Goal: Task Accomplishment & Management: Manage account settings

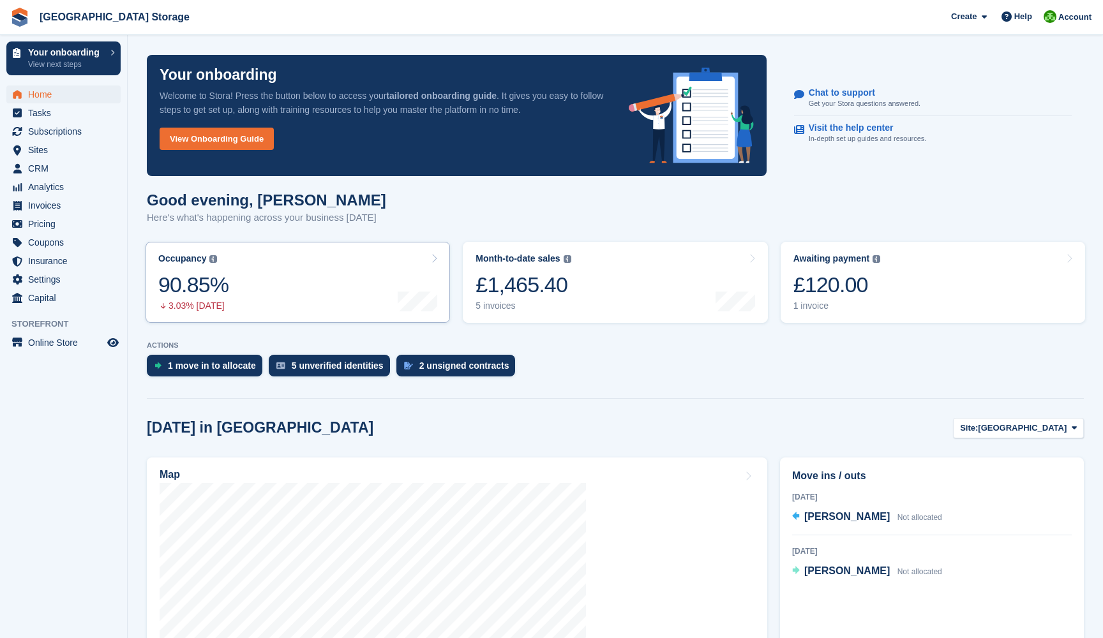
click at [301, 284] on link "Occupancy The percentage of all currently allocated units in terms of area. Inc…" at bounding box center [298, 282] width 304 height 81
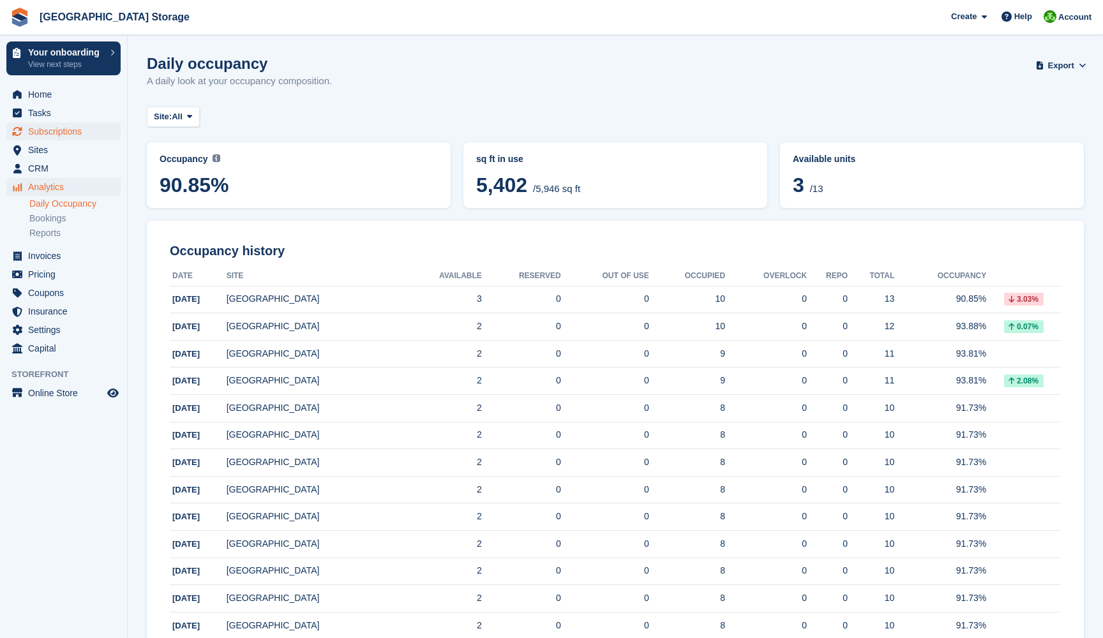
click at [50, 132] on span "Subscriptions" at bounding box center [66, 132] width 77 height 18
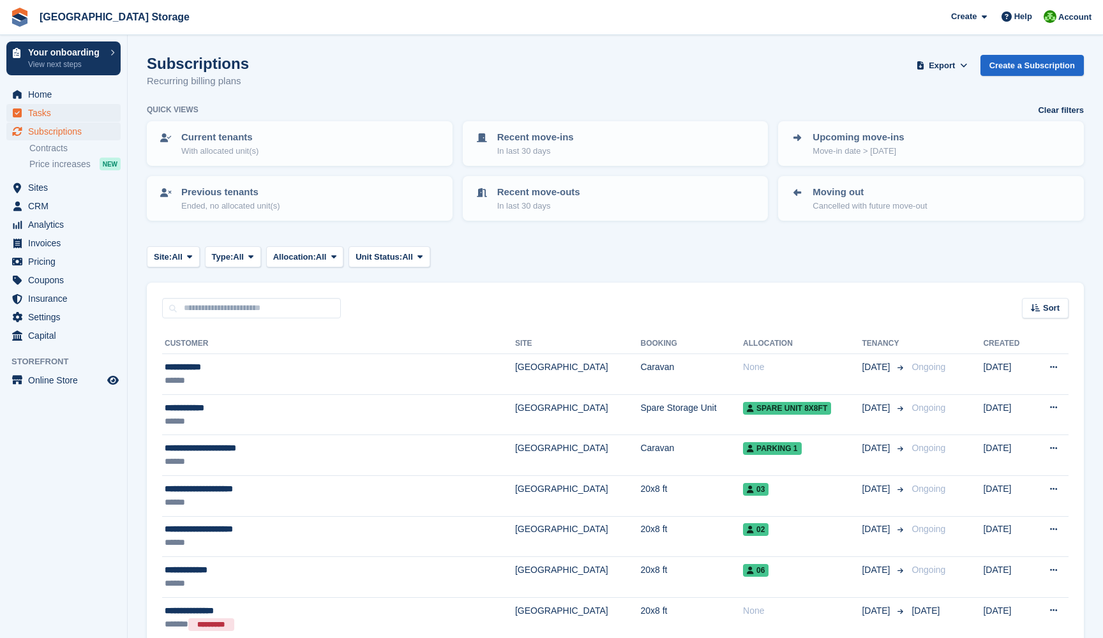
click at [43, 116] on span "Tasks" at bounding box center [66, 113] width 77 height 18
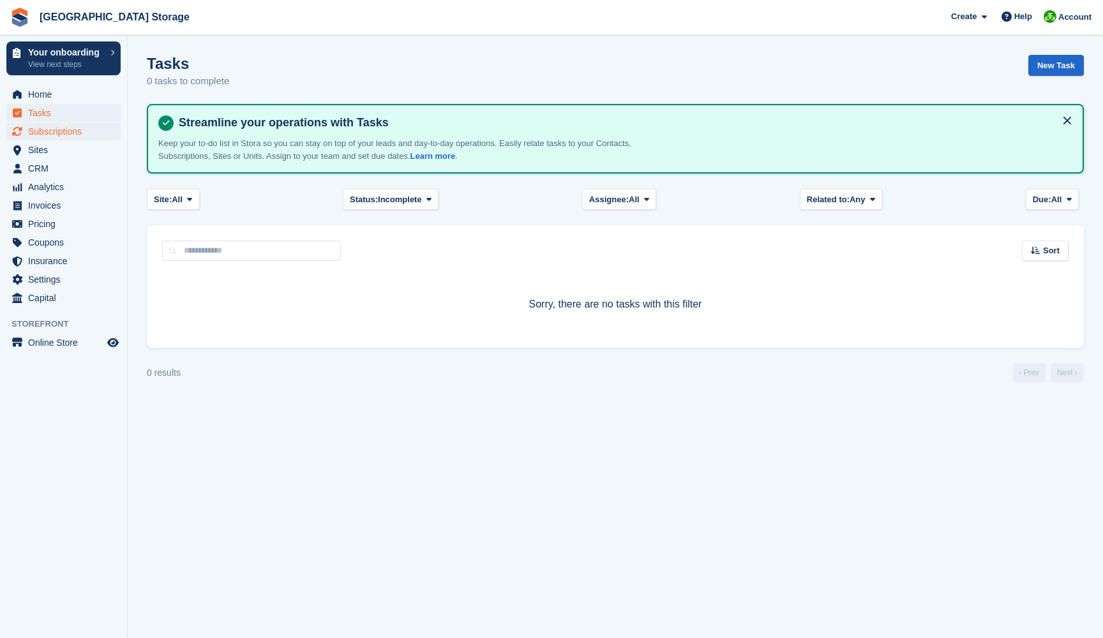
click at [45, 128] on span "Subscriptions" at bounding box center [66, 132] width 77 height 18
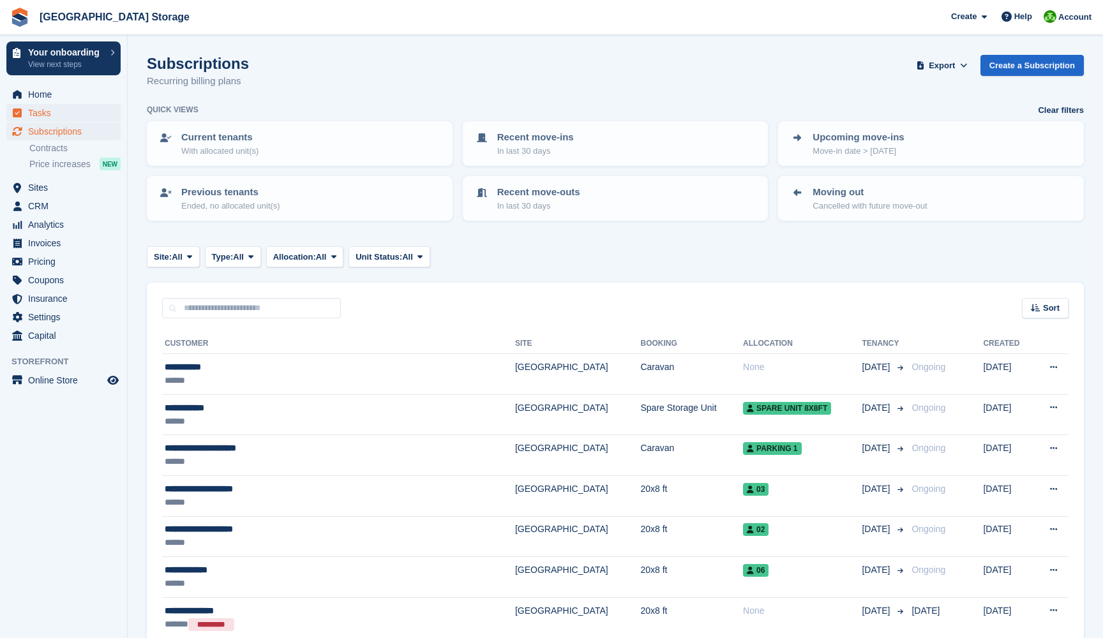
click at [40, 112] on span "Tasks" at bounding box center [66, 113] width 77 height 18
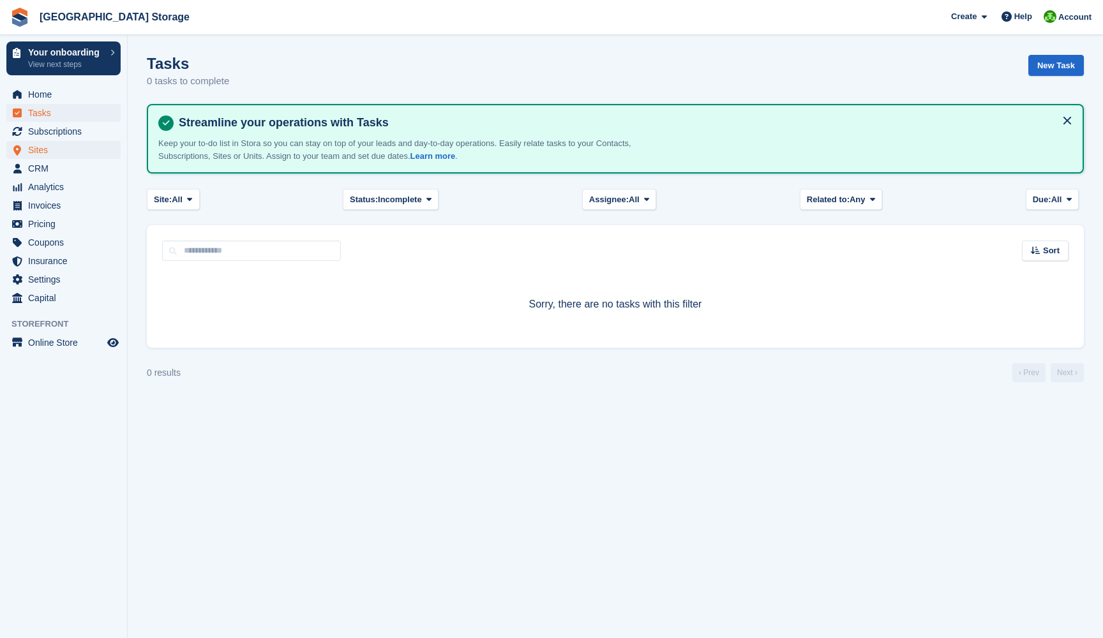
click at [33, 152] on span "Sites" at bounding box center [66, 150] width 77 height 18
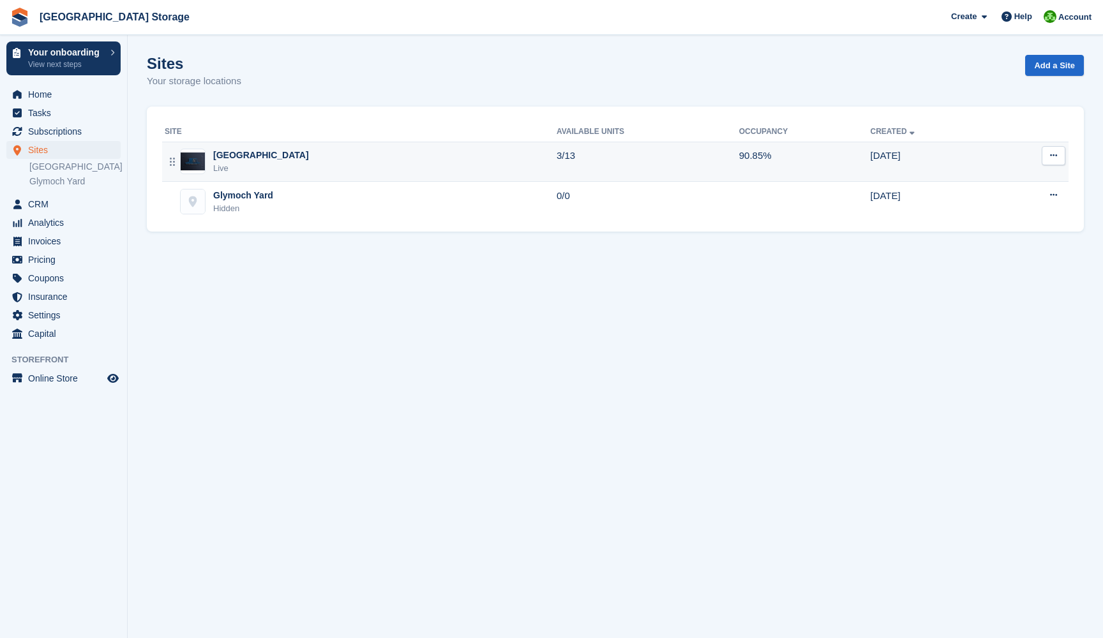
click at [259, 156] on div "[GEOGRAPHIC_DATA]" at bounding box center [261, 155] width 96 height 13
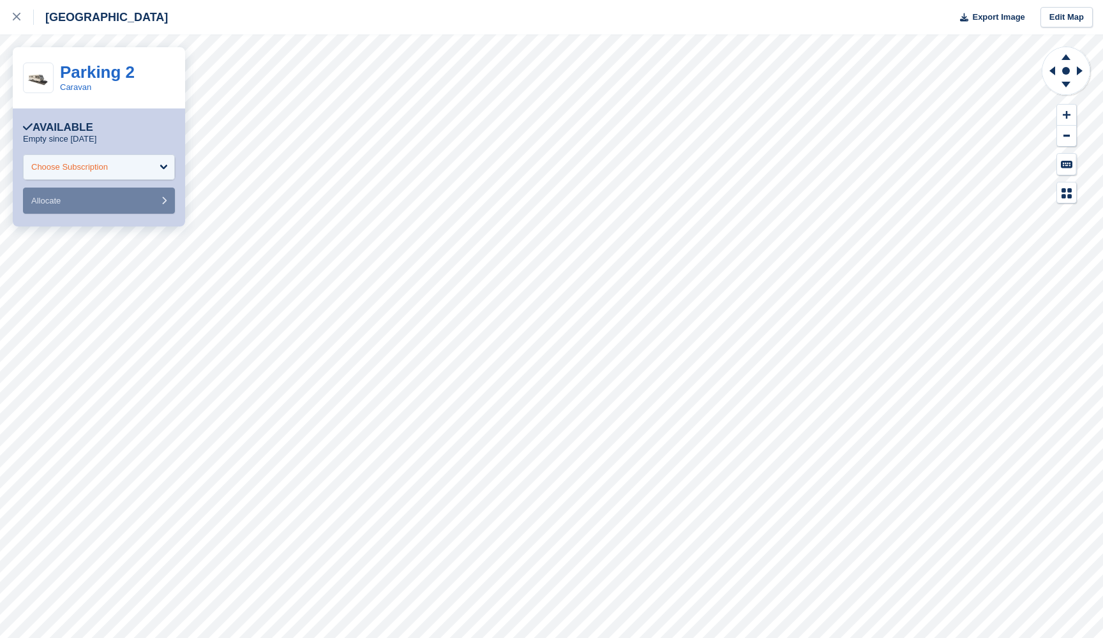
click at [158, 177] on div "Choose Subscription" at bounding box center [99, 167] width 152 height 26
click at [130, 167] on div "Choose Subscription" at bounding box center [99, 167] width 152 height 26
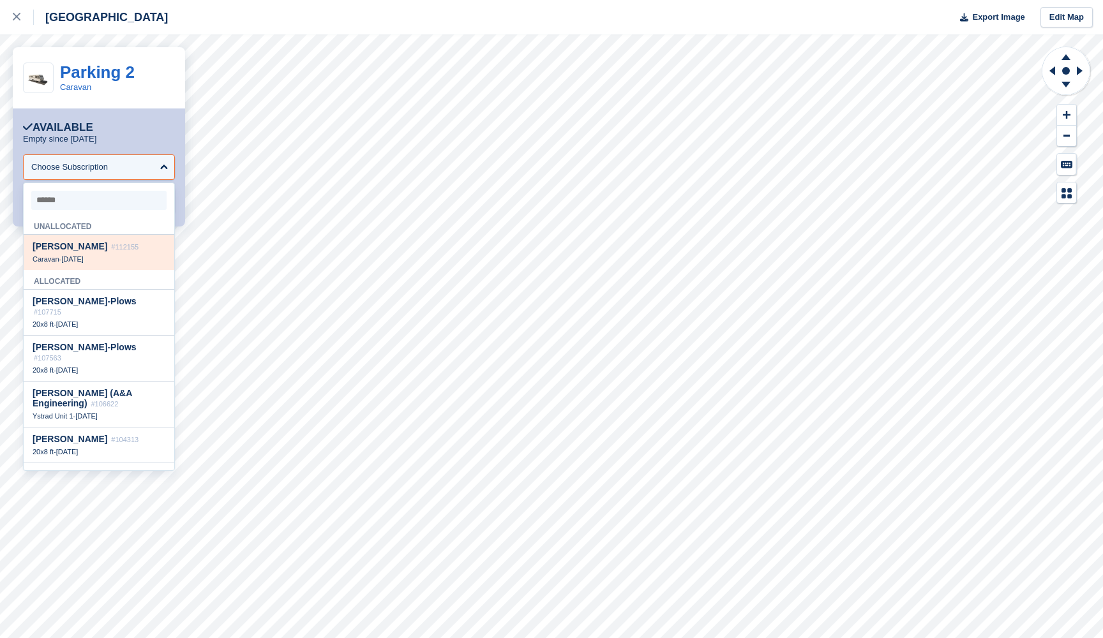
click at [111, 244] on span "#112155" at bounding box center [124, 247] width 27 height 8
select select "******"
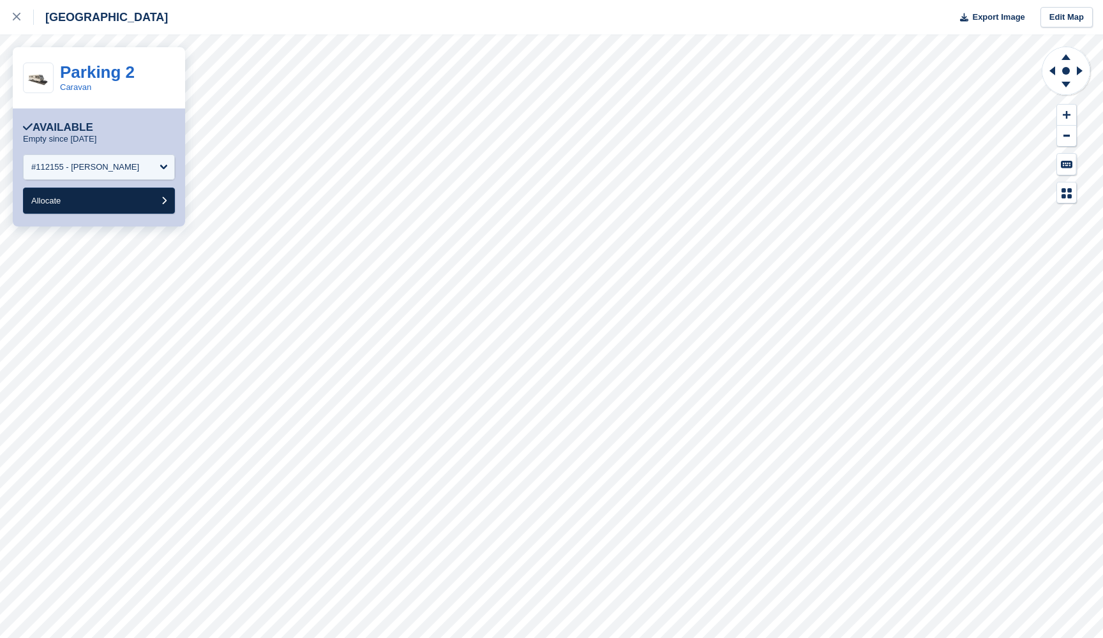
click at [158, 199] on button "Allocate" at bounding box center [99, 201] width 152 height 26
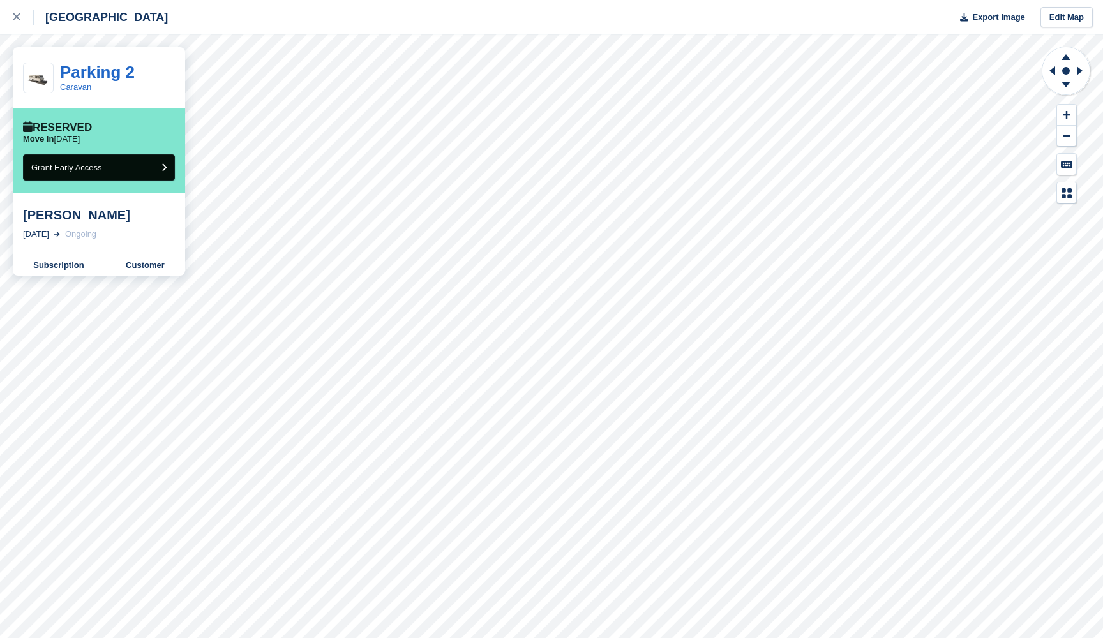
click at [159, 167] on button "Grant Early Access" at bounding box center [99, 167] width 152 height 26
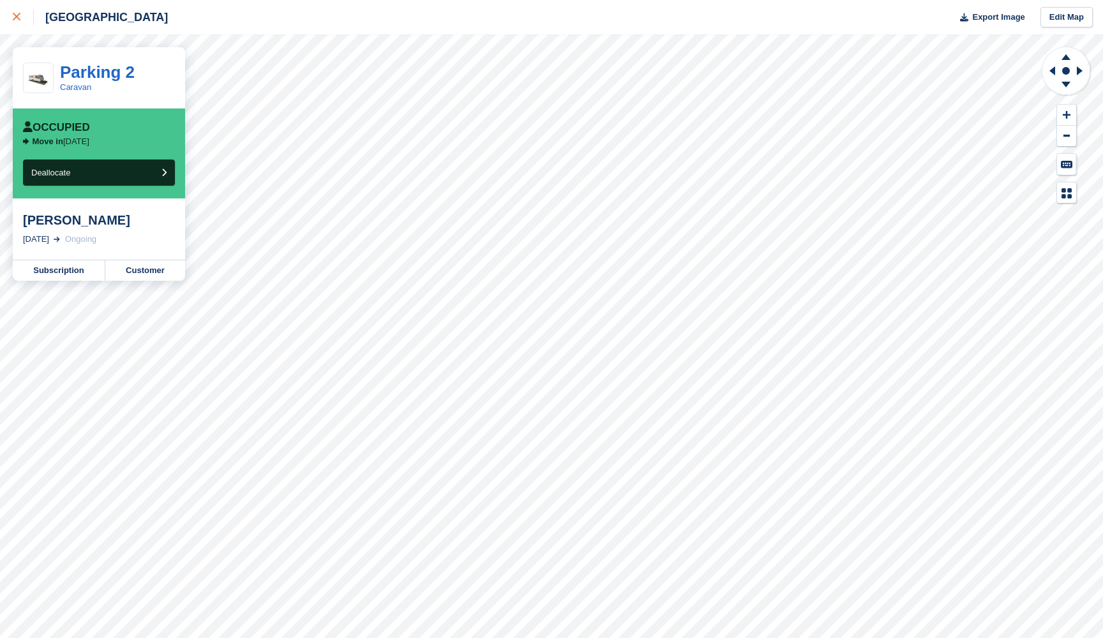
click at [16, 18] on icon at bounding box center [17, 17] width 8 height 8
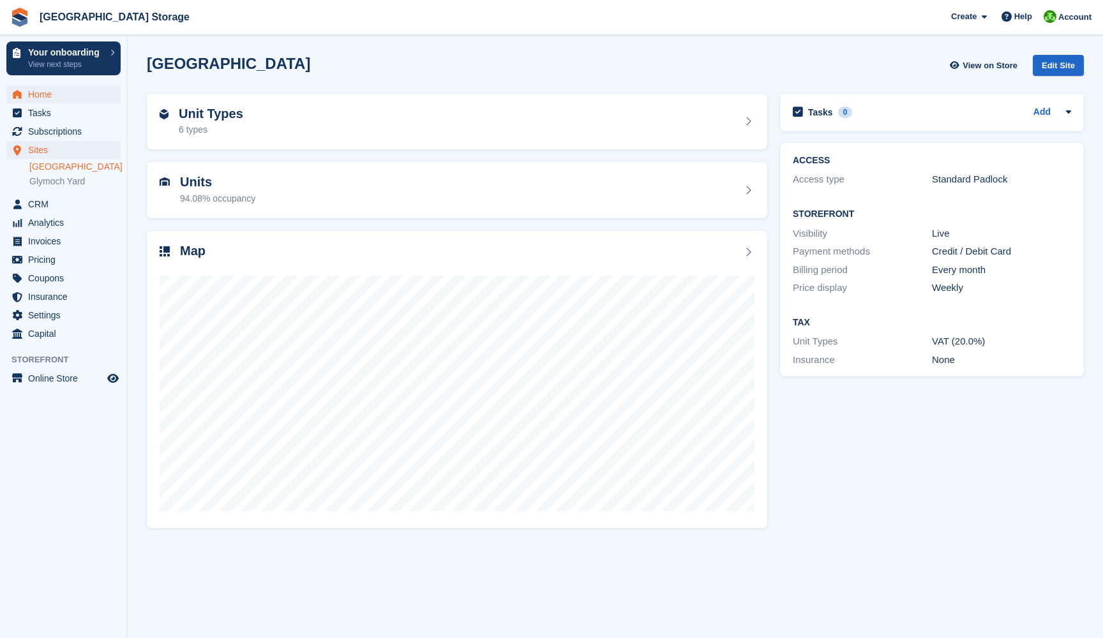
click at [47, 94] on span "Home" at bounding box center [66, 95] width 77 height 18
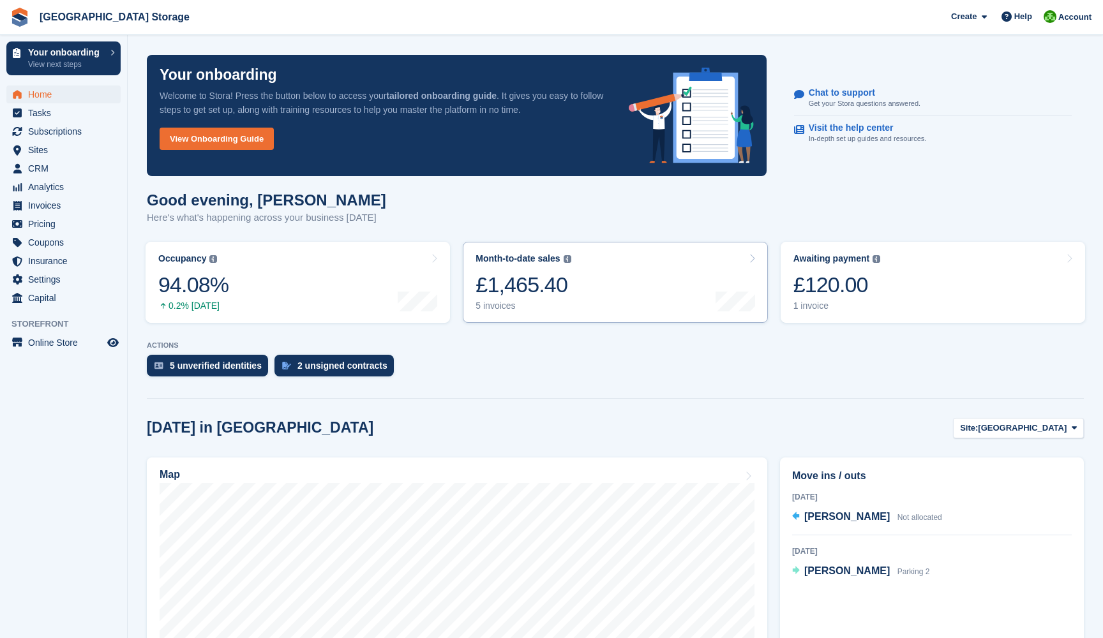
click at [619, 285] on link "Month-to-date sales The sum of all finalised invoices generated this month to d…" at bounding box center [615, 282] width 304 height 81
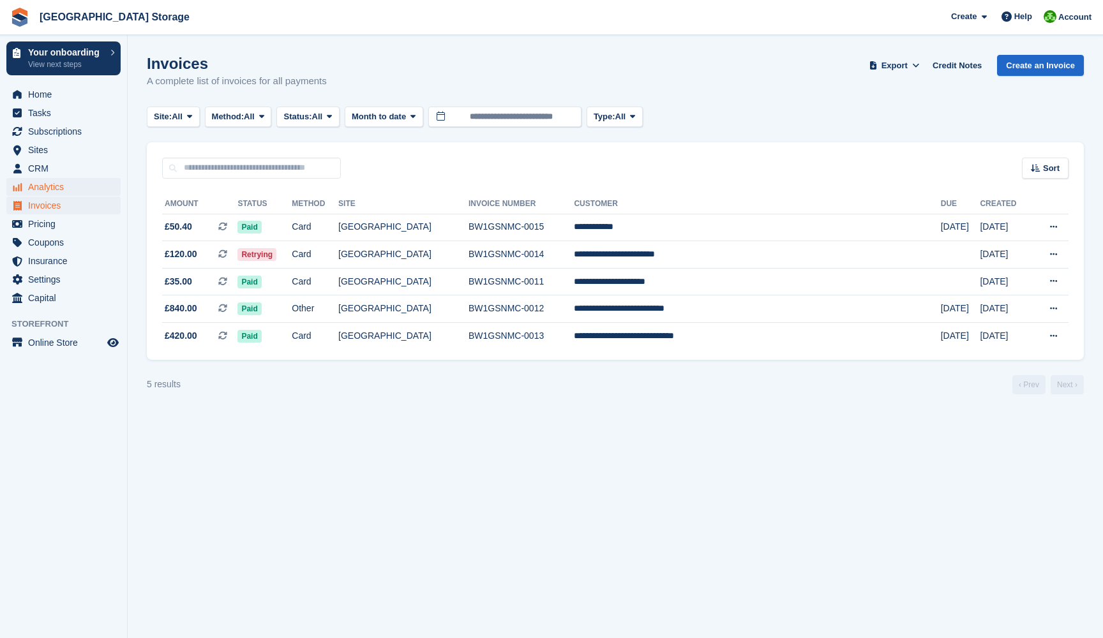
click at [60, 187] on span "Analytics" at bounding box center [66, 187] width 77 height 18
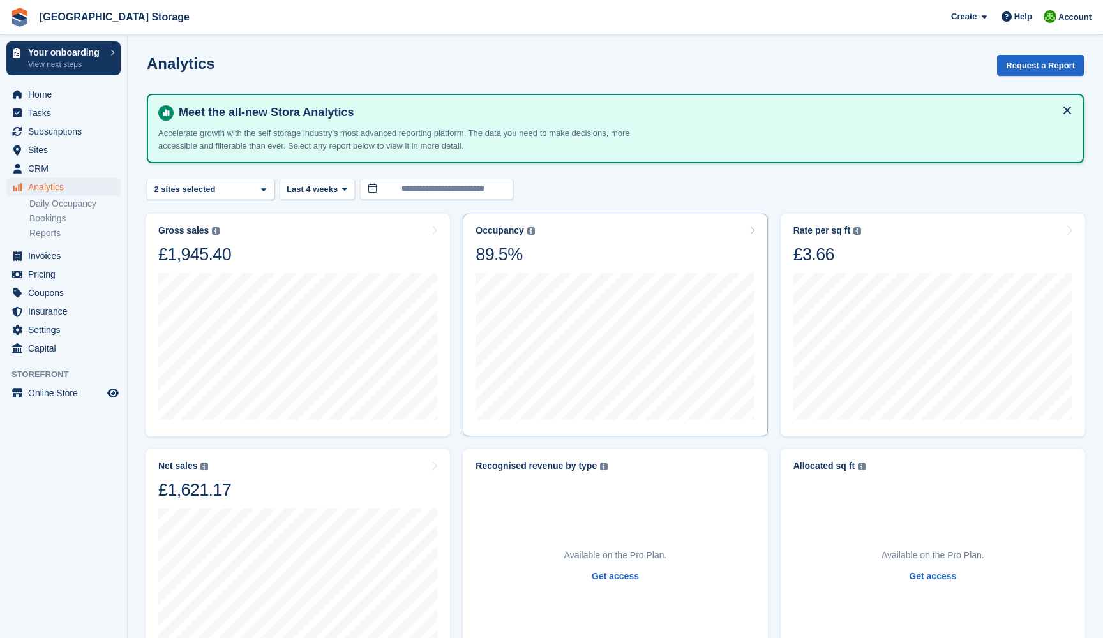
scroll to position [22, 0]
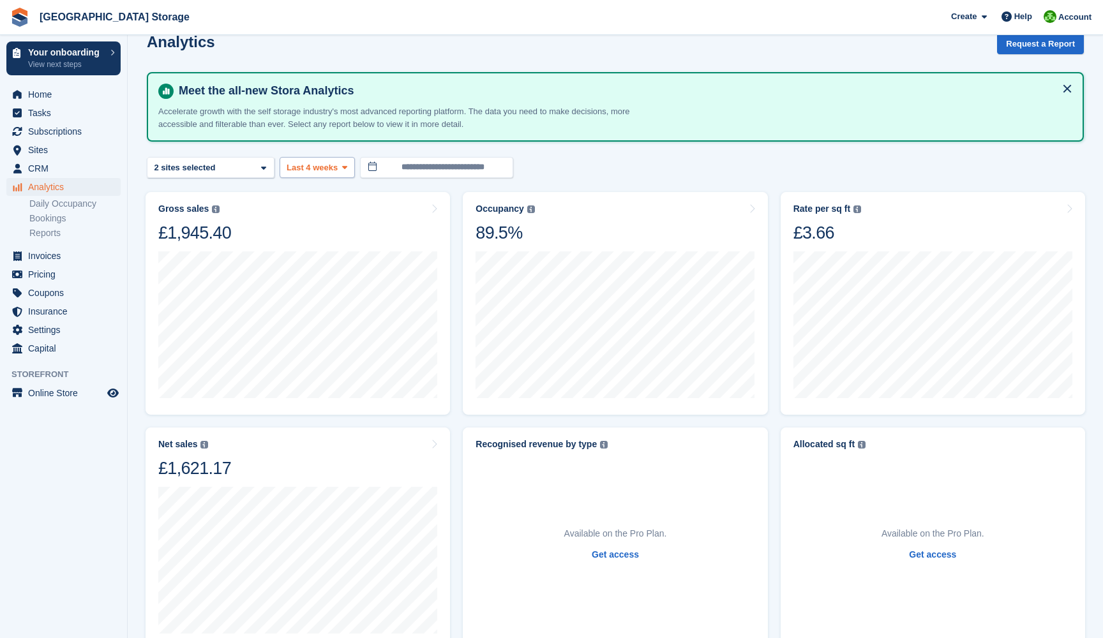
click at [329, 169] on span "Last 4 weeks" at bounding box center [312, 167] width 51 height 13
click at [338, 400] on link "Year to date" at bounding box center [340, 404] width 111 height 23
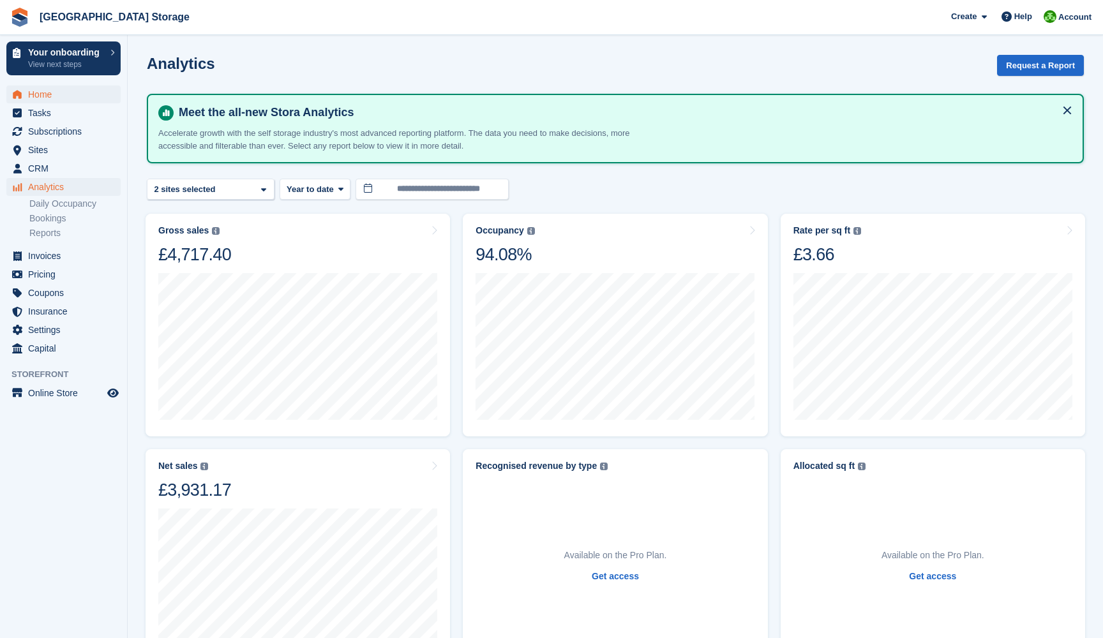
click at [40, 86] on span "Home" at bounding box center [66, 95] width 77 height 18
